Goal: Transaction & Acquisition: Book appointment/travel/reservation

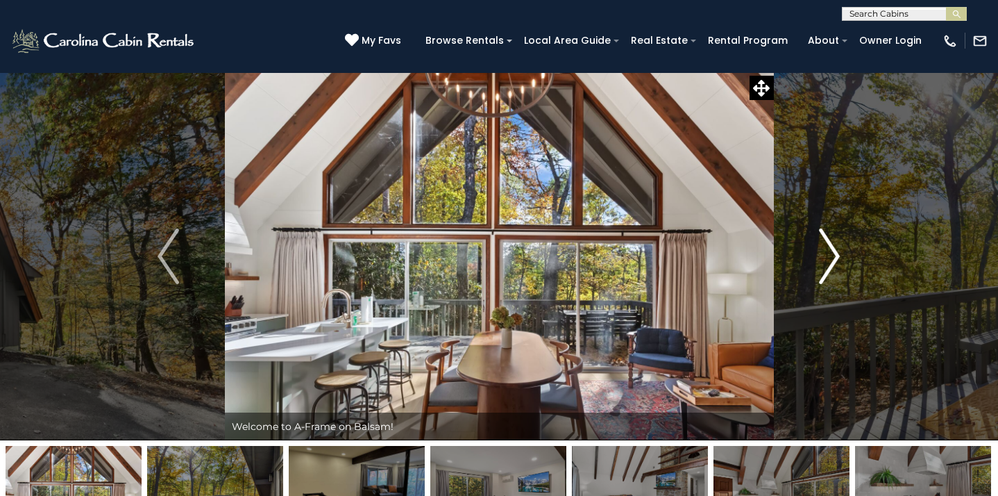
click at [843, 258] on button "Next" at bounding box center [829, 256] width 112 height 368
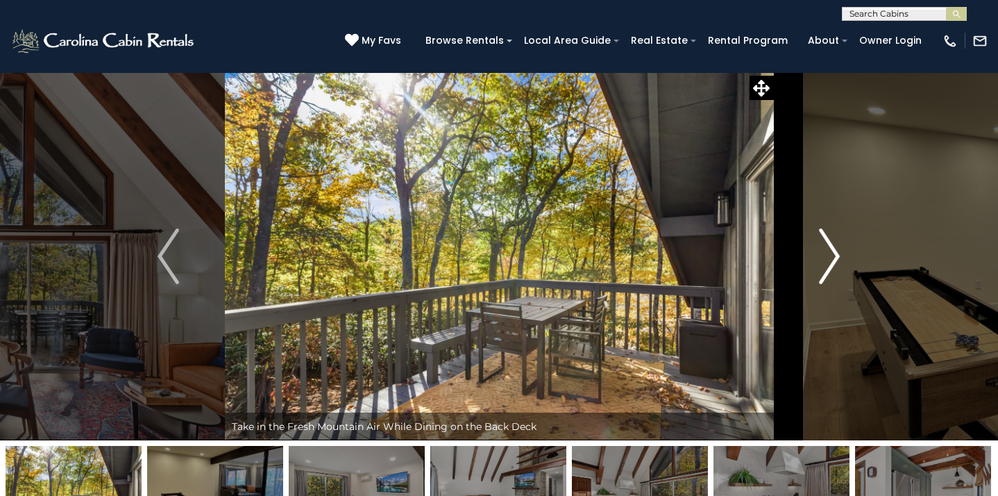
click at [843, 258] on button "Next" at bounding box center [829, 256] width 112 height 368
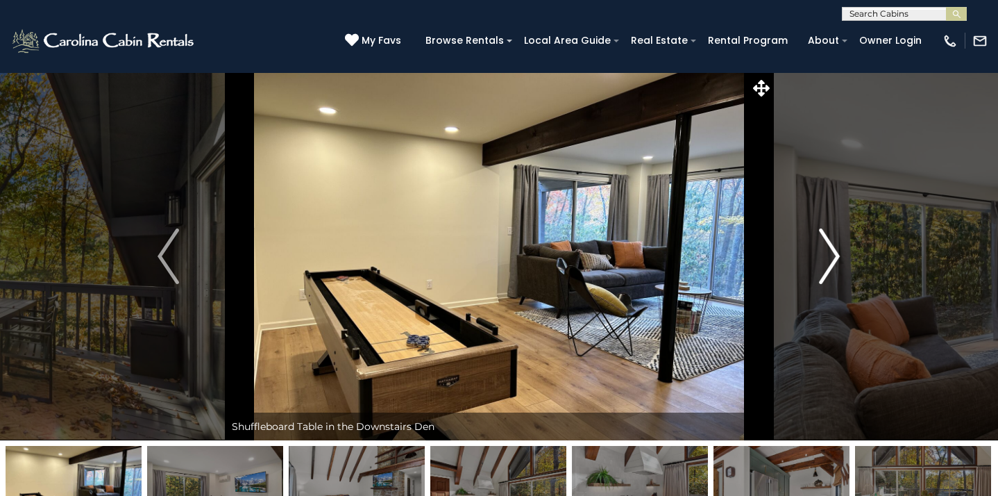
click at [843, 258] on button "Next" at bounding box center [829, 256] width 112 height 368
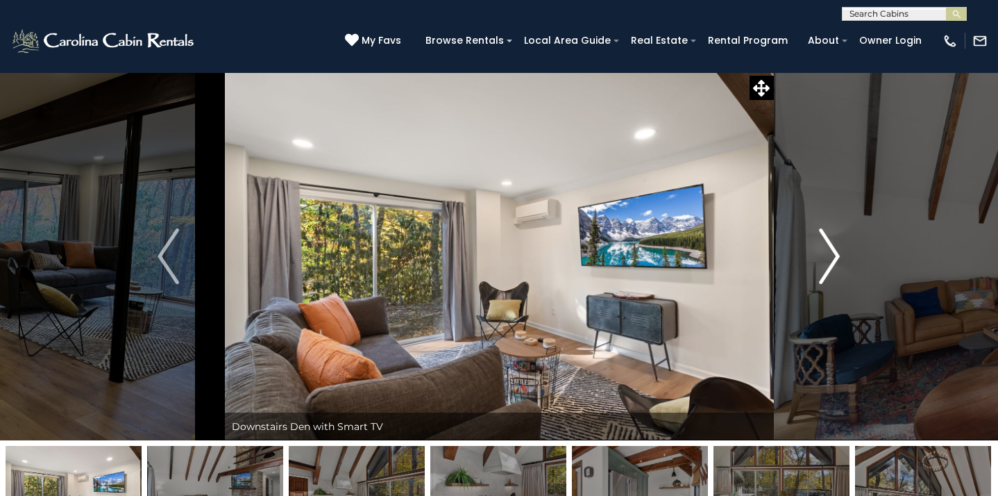
click at [843, 258] on button "Next" at bounding box center [829, 256] width 112 height 368
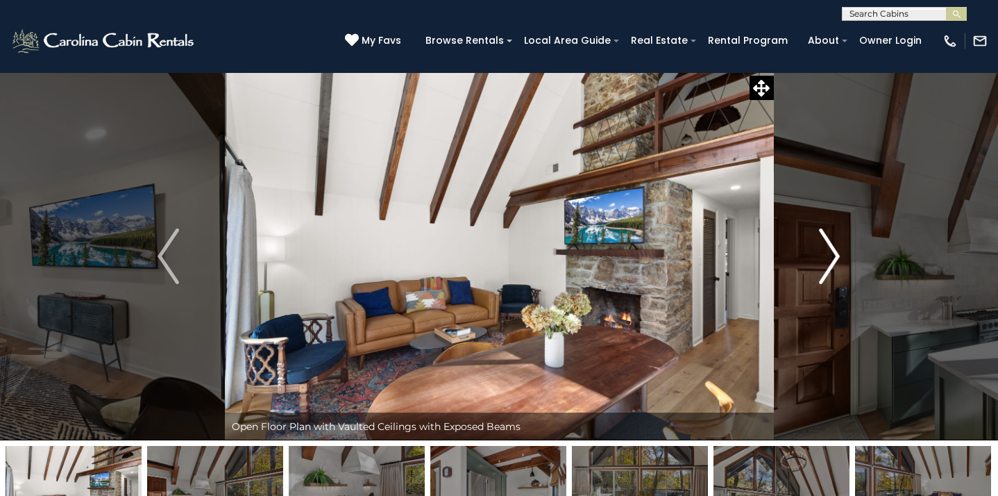
click at [843, 258] on button "Next" at bounding box center [829, 256] width 112 height 368
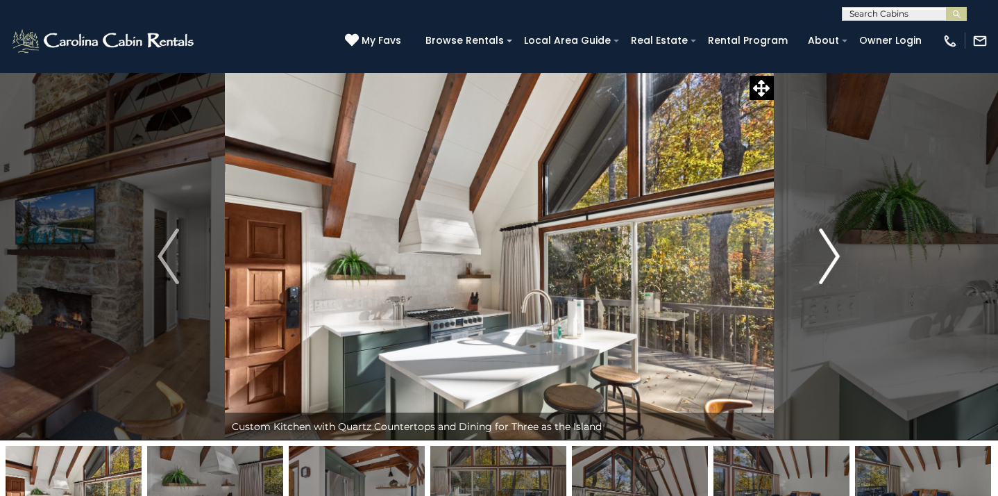
click at [843, 258] on button "Next" at bounding box center [829, 256] width 112 height 368
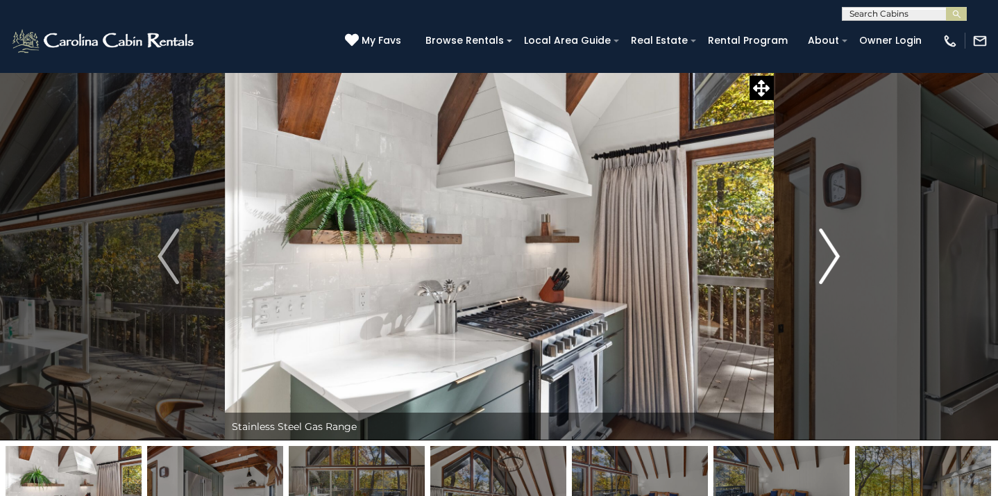
click at [843, 258] on button "Next" at bounding box center [829, 256] width 112 height 368
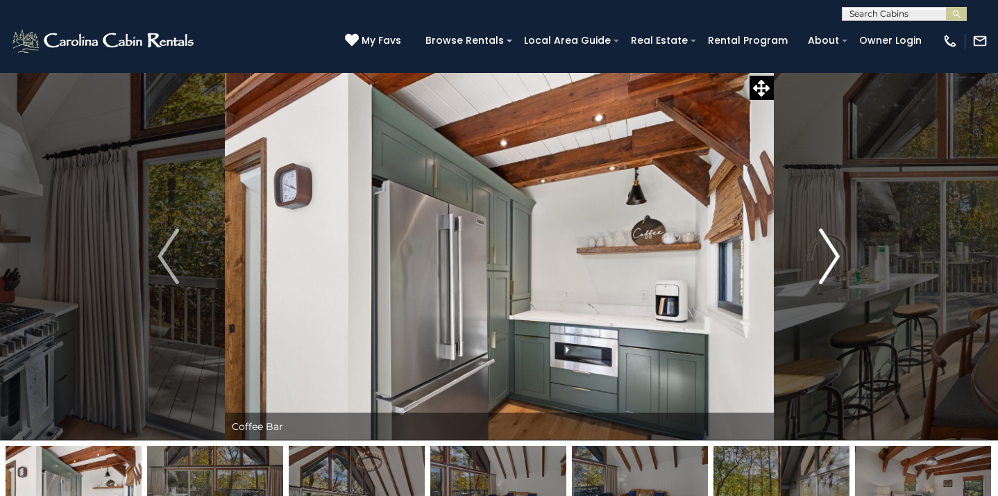
click at [843, 258] on button "Next" at bounding box center [829, 256] width 112 height 368
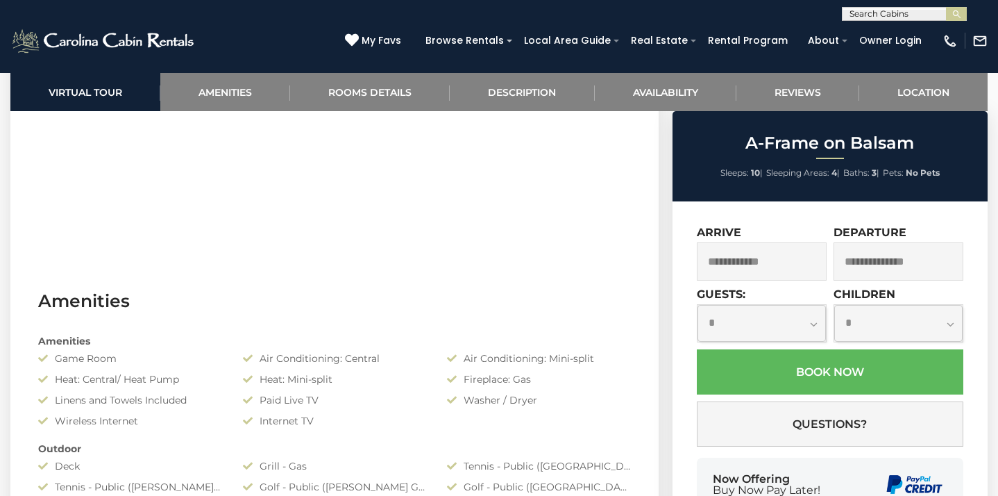
scroll to position [851, 0]
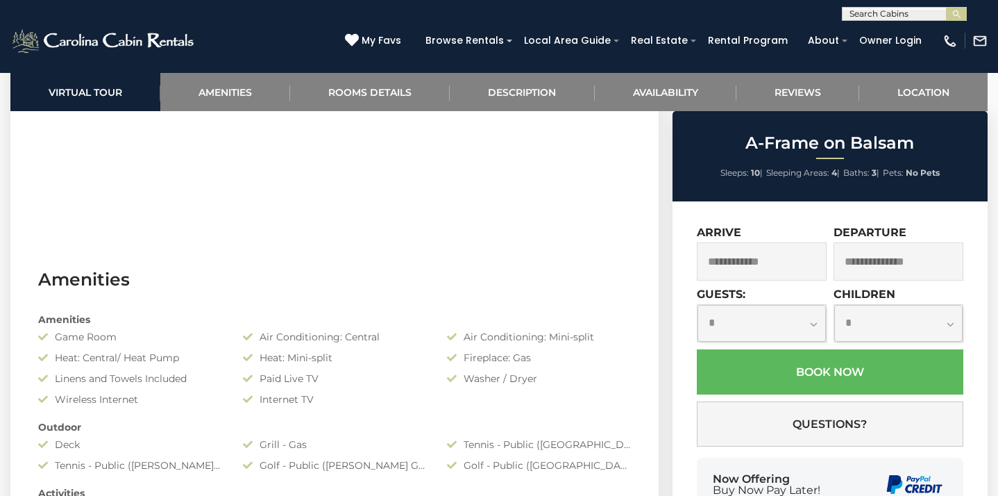
click at [775, 252] on input "text" at bounding box center [762, 261] width 130 height 38
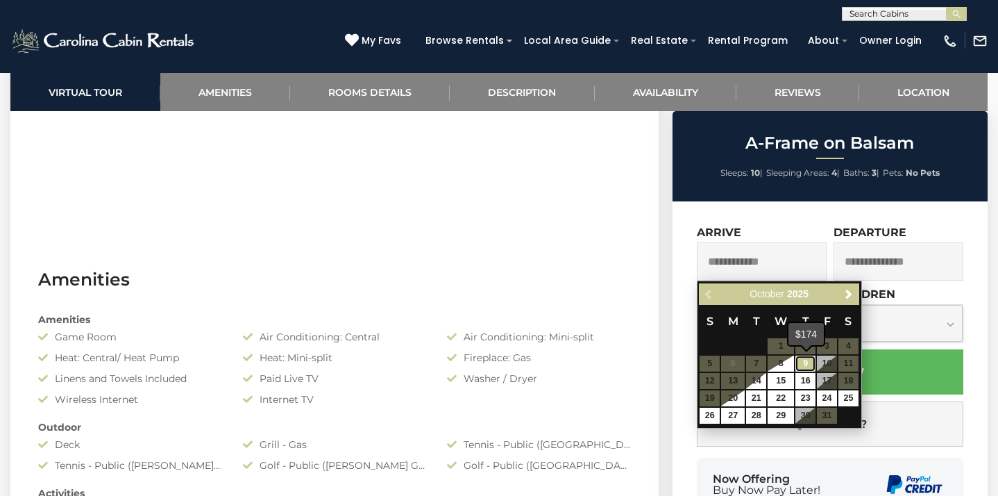
click at [810, 364] on link "9" at bounding box center [805, 363] width 20 height 16
type input "**********"
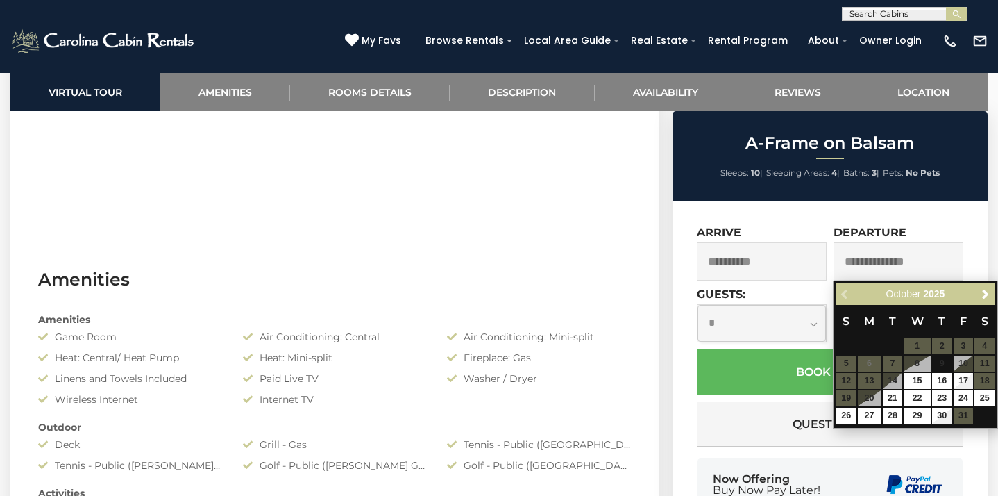
click at [850, 386] on table "S M T W T F S 1 2 3 4 5 6 7 8 9 10 11 12 13 14 15 16 17 18 19 20 21 22 23 24 25…" at bounding box center [916, 364] width 160 height 119
click at [677, 322] on div "**********" at bounding box center [830, 382] width 315 height 362
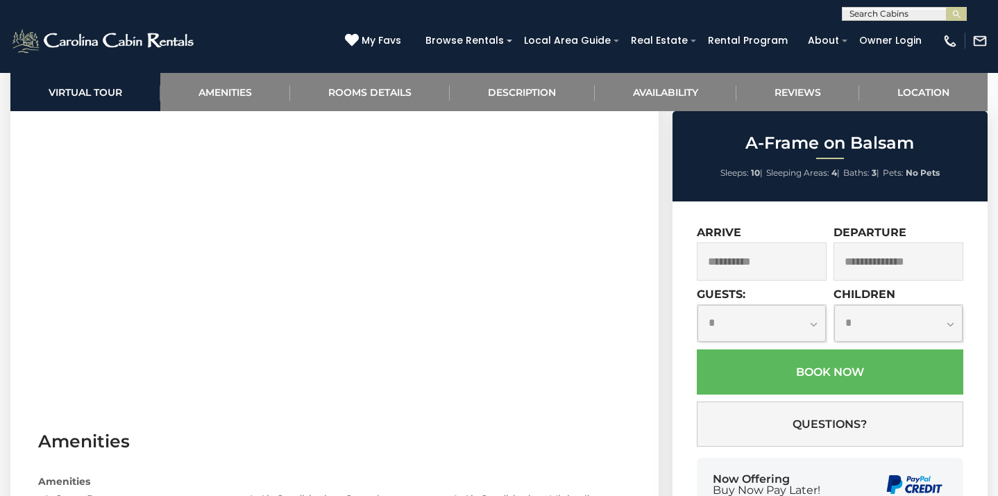
scroll to position [465, 0]
